Goal: Complete application form

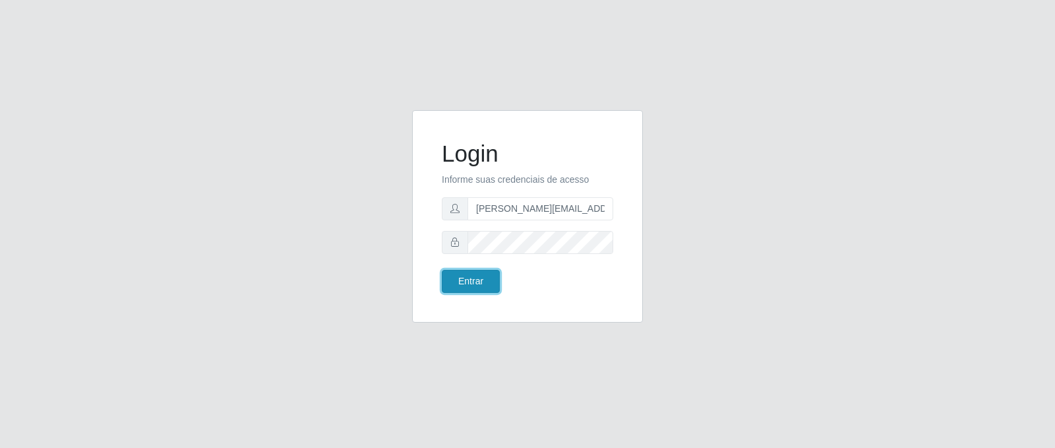
click at [496, 276] on button "Entrar" at bounding box center [471, 281] width 58 height 23
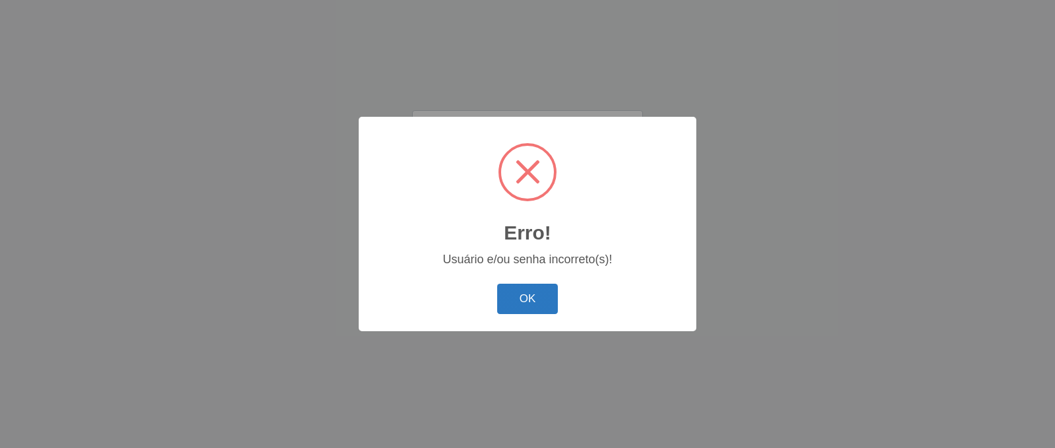
click at [522, 292] on button "OK" at bounding box center [527, 298] width 61 height 31
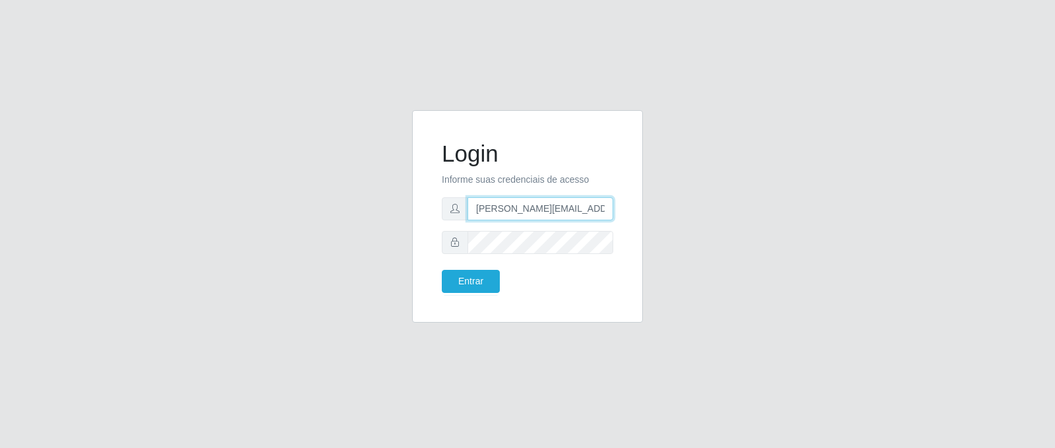
click at [555, 208] on input "[PERSON_NAME][EMAIL_ADDRESS][PERSON_NAME][DOMAIN_NAME]" at bounding box center [540, 208] width 146 height 23
type input "[PERSON_NAME][EMAIL_ADDRESS][PERSON_NAME][DOMAIN_NAME]"
click at [455, 286] on button "Entrar" at bounding box center [471, 281] width 58 height 23
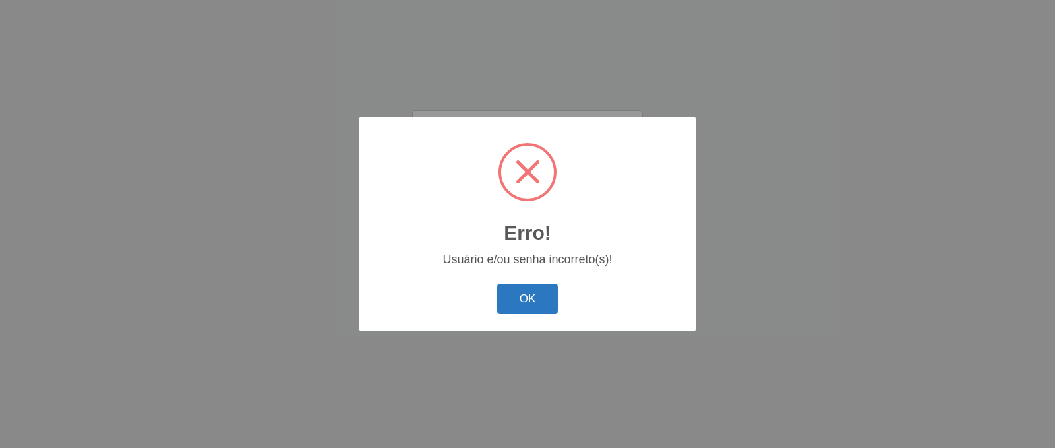
click at [530, 290] on button "OK" at bounding box center [527, 298] width 61 height 31
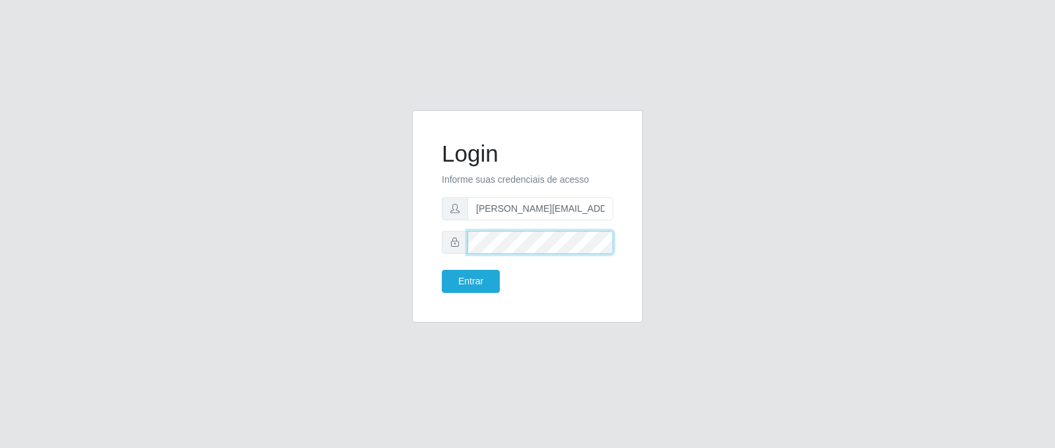
click at [459, 254] on form "Login Informe suas credenciais de acesso [PERSON_NAME][EMAIL_ADDRESS][PERSON_NA…" at bounding box center [527, 216] width 171 height 153
click at [442, 270] on button "Entrar" at bounding box center [471, 281] width 58 height 23
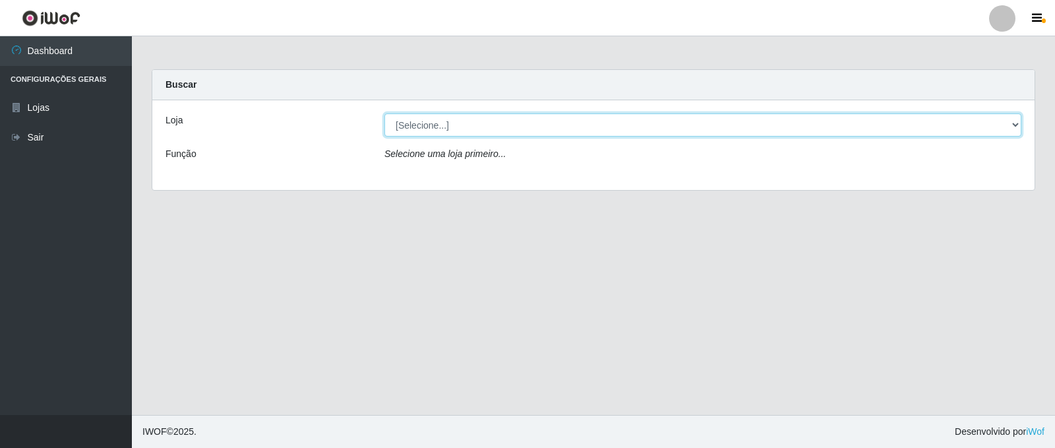
click at [566, 123] on select "[Selecione...] Queiroz Atacadão - Catolé do Rocha" at bounding box center [702, 124] width 637 height 23
select select "500"
click at [384, 113] on select "[Selecione...] Queiroz Atacadão - Catolé do Rocha" at bounding box center [702, 124] width 637 height 23
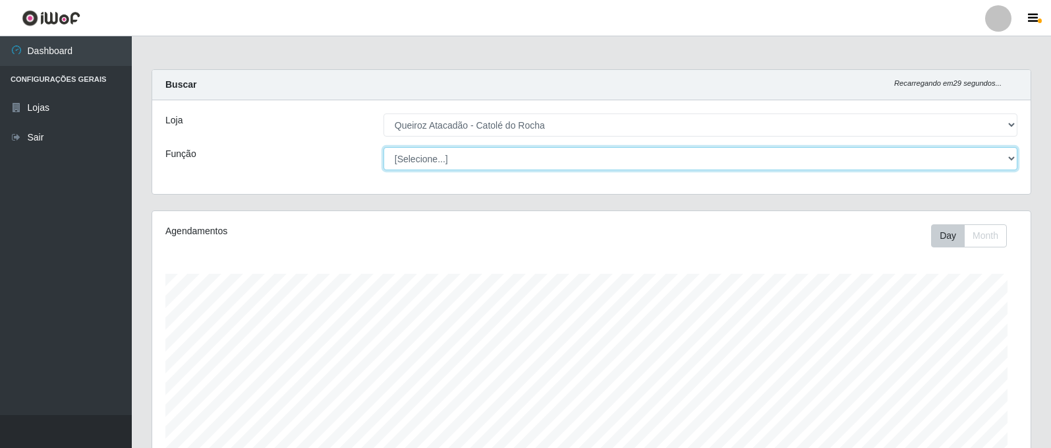
click at [674, 154] on select "[Selecione...] Embalador Embalador + Embalador ++ Repositor Repositor + Reposit…" at bounding box center [701, 158] width 634 height 23
select select "70"
click at [384, 147] on select "[Selecione...] Embalador Embalador + Embalador ++ Repositor Repositor + Reposit…" at bounding box center [701, 158] width 634 height 23
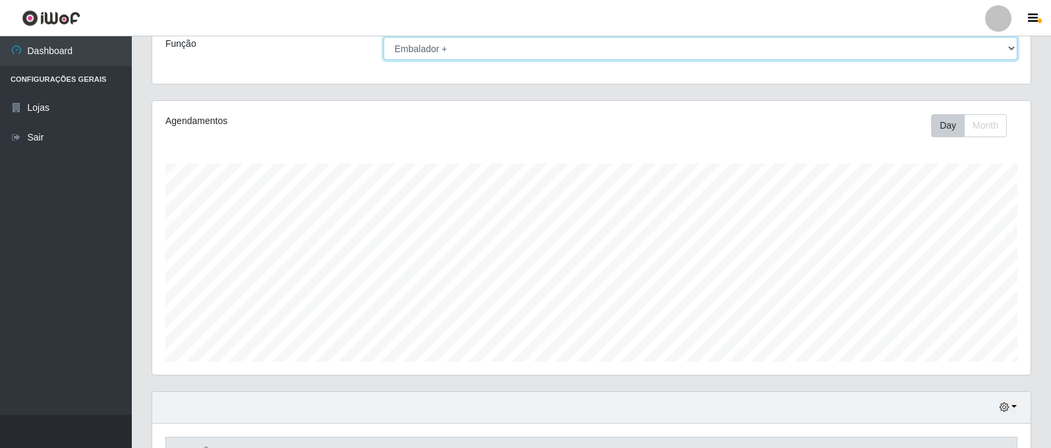
scroll to position [0, 0]
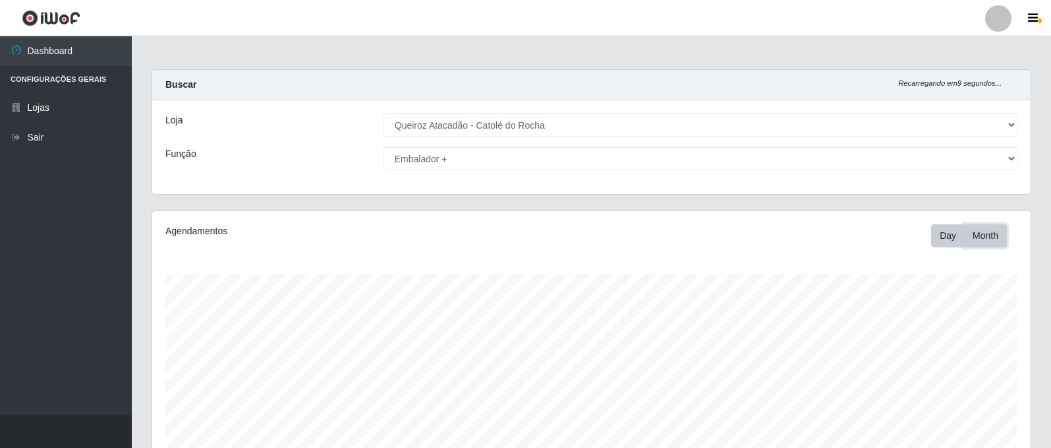
click at [976, 232] on button "Month" at bounding box center [985, 235] width 43 height 23
